Goal: Transaction & Acquisition: Purchase product/service

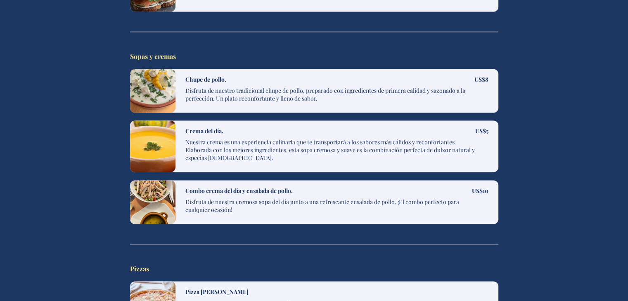
scroll to position [1277, 0]
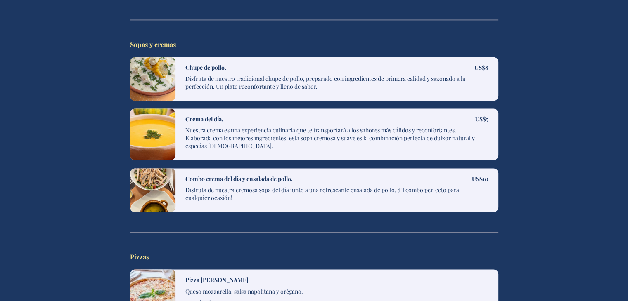
click at [303, 186] on p "Disfruta de nuestra cremosa sopa del día junto a una refrescante ensalada de po…" at bounding box center [328, 195] width 286 height 19
click at [293, 186] on p "Disfruta de nuestra cremosa sopa del día junto a una refrescante ensalada de po…" at bounding box center [328, 195] width 286 height 19
click at [261, 186] on p "Disfruta de nuestra cremosa sopa del día junto a una refrescante ensalada de po…" at bounding box center [328, 195] width 286 height 19
click at [130, 182] on div at bounding box center [152, 190] width 45 height 44
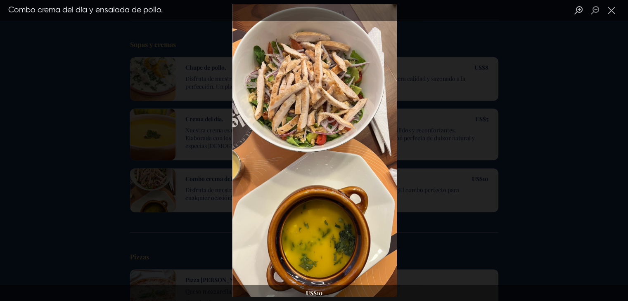
click at [147, 179] on div "Lightbox" at bounding box center [314, 150] width 628 height 301
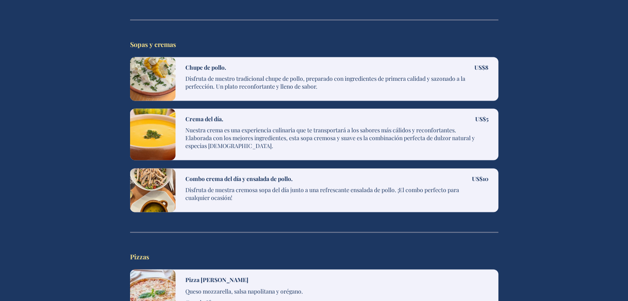
click at [147, 179] on div at bounding box center [152, 190] width 45 height 44
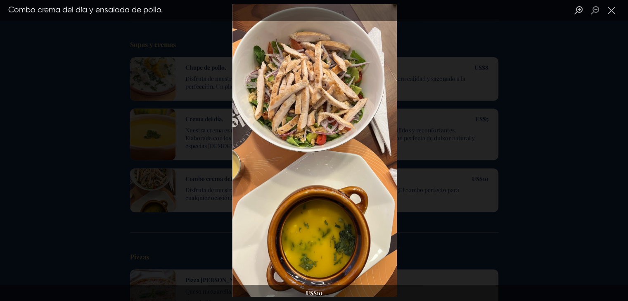
click at [147, 179] on div "Lightbox" at bounding box center [314, 150] width 628 height 301
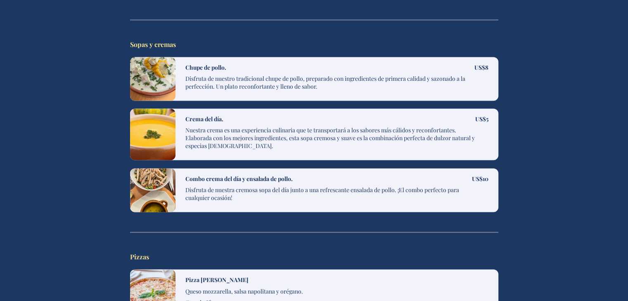
click at [231, 186] on p "Disfruta de nuestra cremosa sopa del día junto a una refrescante ensalada de po…" at bounding box center [328, 195] width 286 height 19
click at [175, 170] on div "Combo crema del día y ensalada de pollo. Disfruta de nuestra cremosa sopa del d…" at bounding box center [336, 190] width 323 height 44
click at [489, 168] on div "Combo crema del día y ensalada de pollo. Disfruta de nuestra cremosa sopa del d…" at bounding box center [336, 190] width 323 height 44
drag, startPoint x: 484, startPoint y: 165, endPoint x: 287, endPoint y: 173, distance: 197.4
click at [484, 175] on p "US$ 10" at bounding box center [480, 179] width 17 height 8
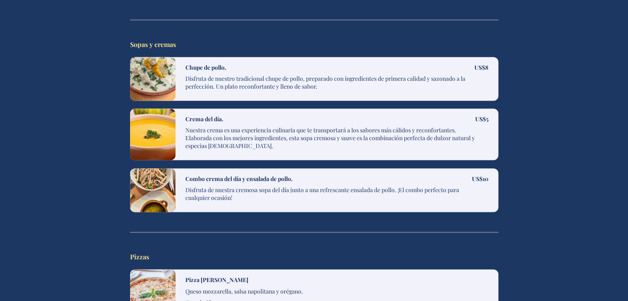
click at [232, 186] on p "Disfruta de nuestra cremosa sopa del día junto a una refrescante ensalada de po…" at bounding box center [328, 195] width 286 height 19
click at [227, 175] on h4 "Combo crema del día y ensalada de pollo." at bounding box center [238, 179] width 107 height 8
click at [164, 168] on div at bounding box center [152, 190] width 45 height 44
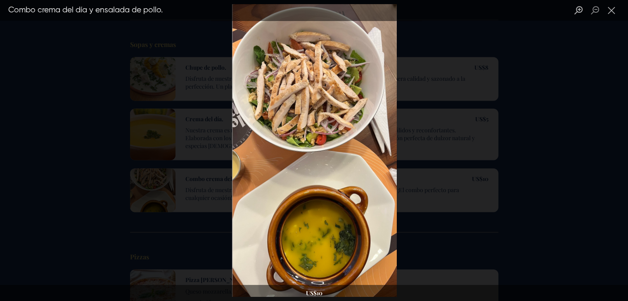
click at [156, 164] on div "Lightbox" at bounding box center [314, 150] width 628 height 301
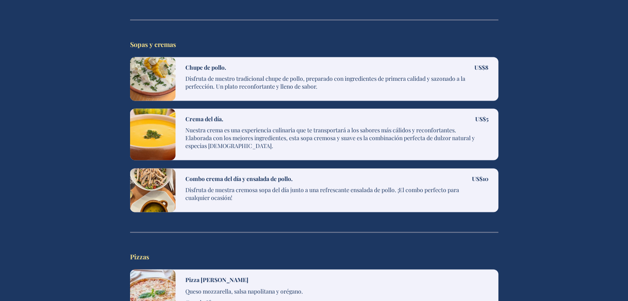
click at [173, 170] on div at bounding box center [152, 190] width 45 height 44
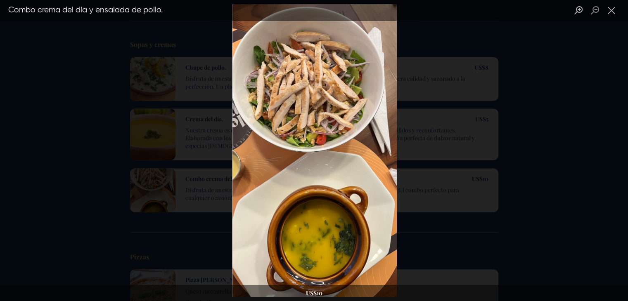
click at [205, 163] on div "Lightbox" at bounding box center [314, 150] width 628 height 301
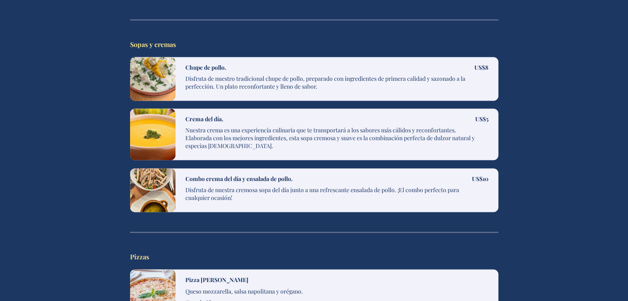
click at [188, 175] on div "Combo crema del día y ensalada de pollo. Disfruta de nuestra cremosa sopa del d…" at bounding box center [328, 190] width 286 height 30
click at [157, 182] on div at bounding box center [152, 190] width 45 height 44
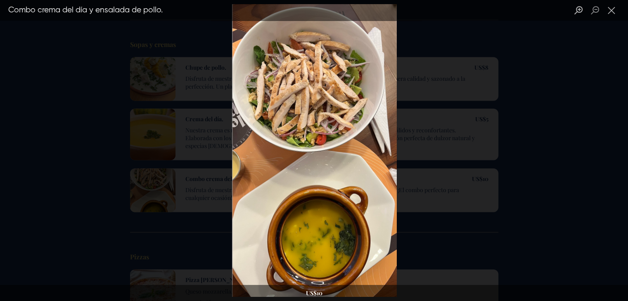
click at [585, 61] on div "Lightbox" at bounding box center [314, 150] width 628 height 301
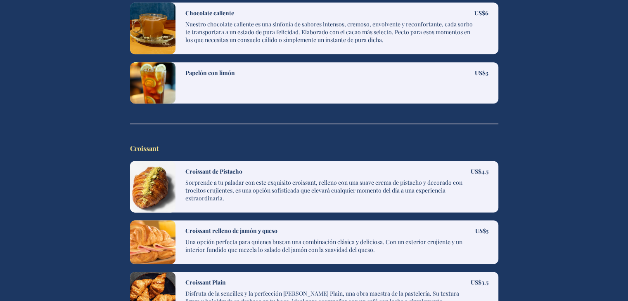
scroll to position [4159, 0]
